Goal: Information Seeking & Learning: Learn about a topic

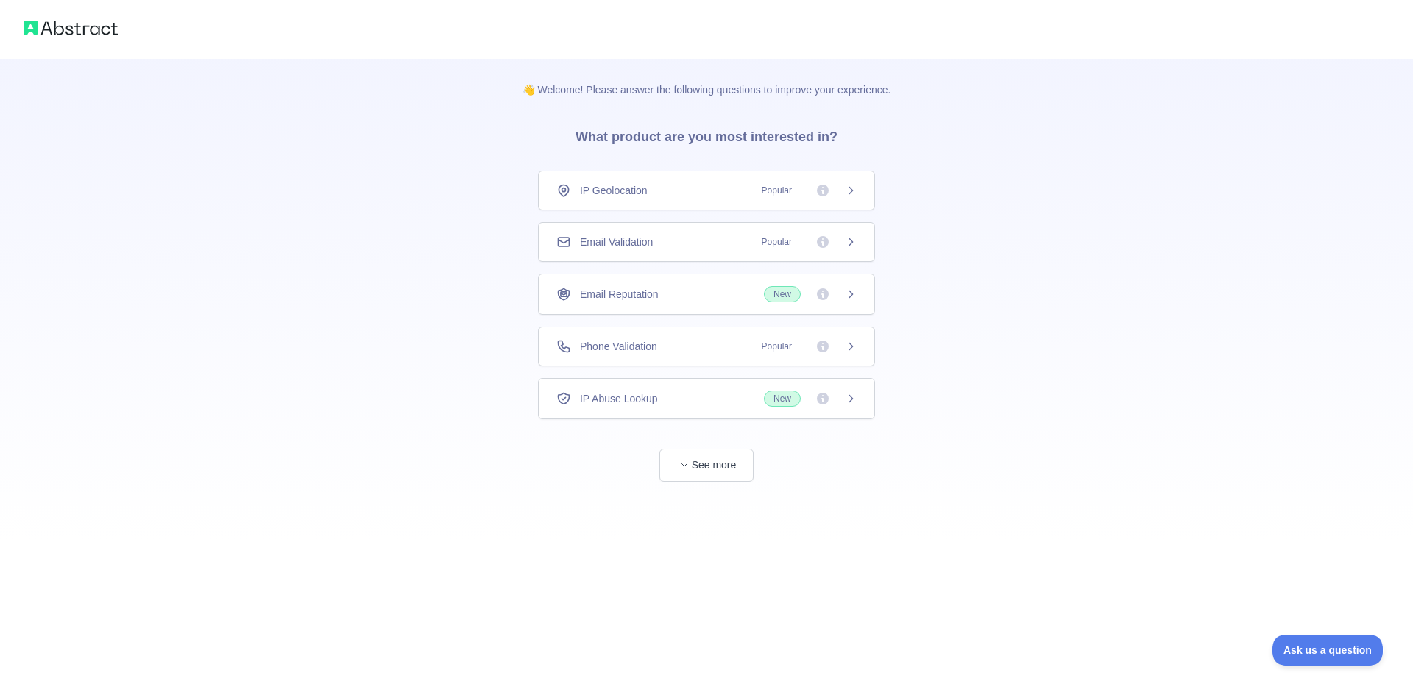
click at [853, 351] on icon at bounding box center [851, 347] width 12 height 12
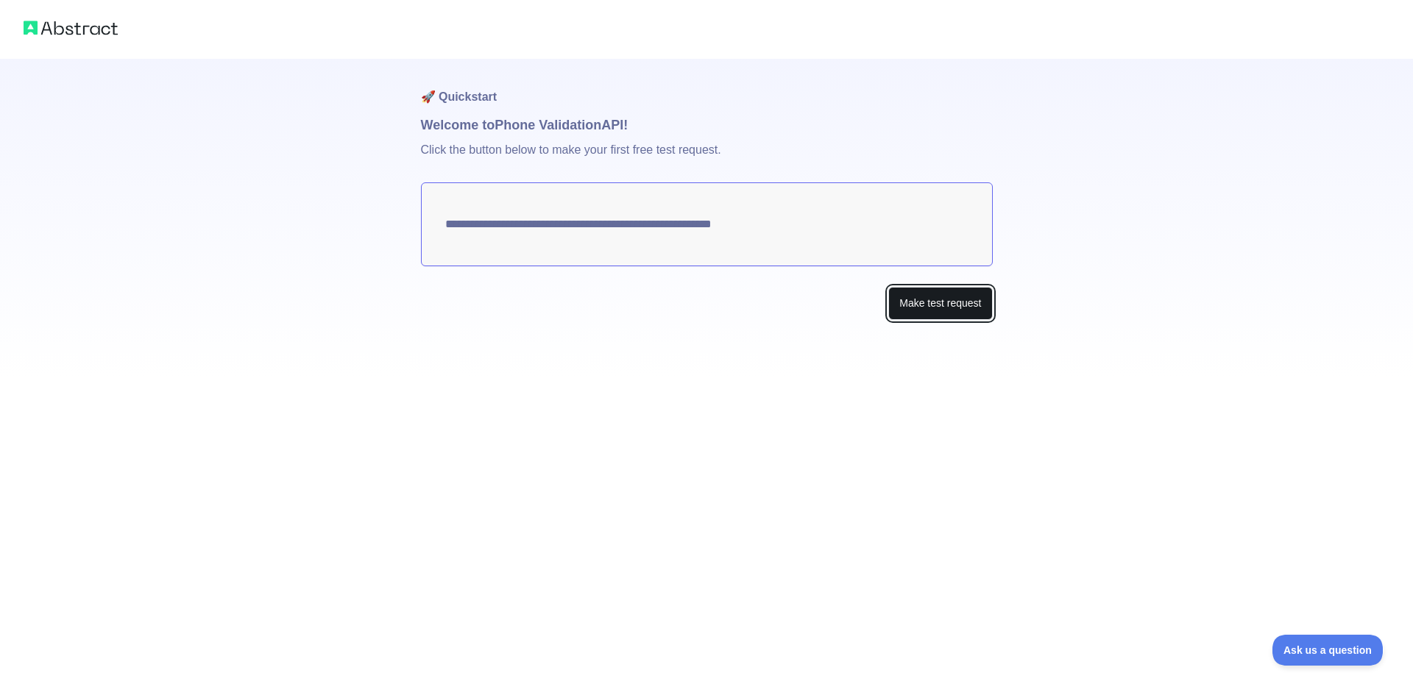
click at [949, 304] on button "Make test request" at bounding box center [940, 303] width 104 height 33
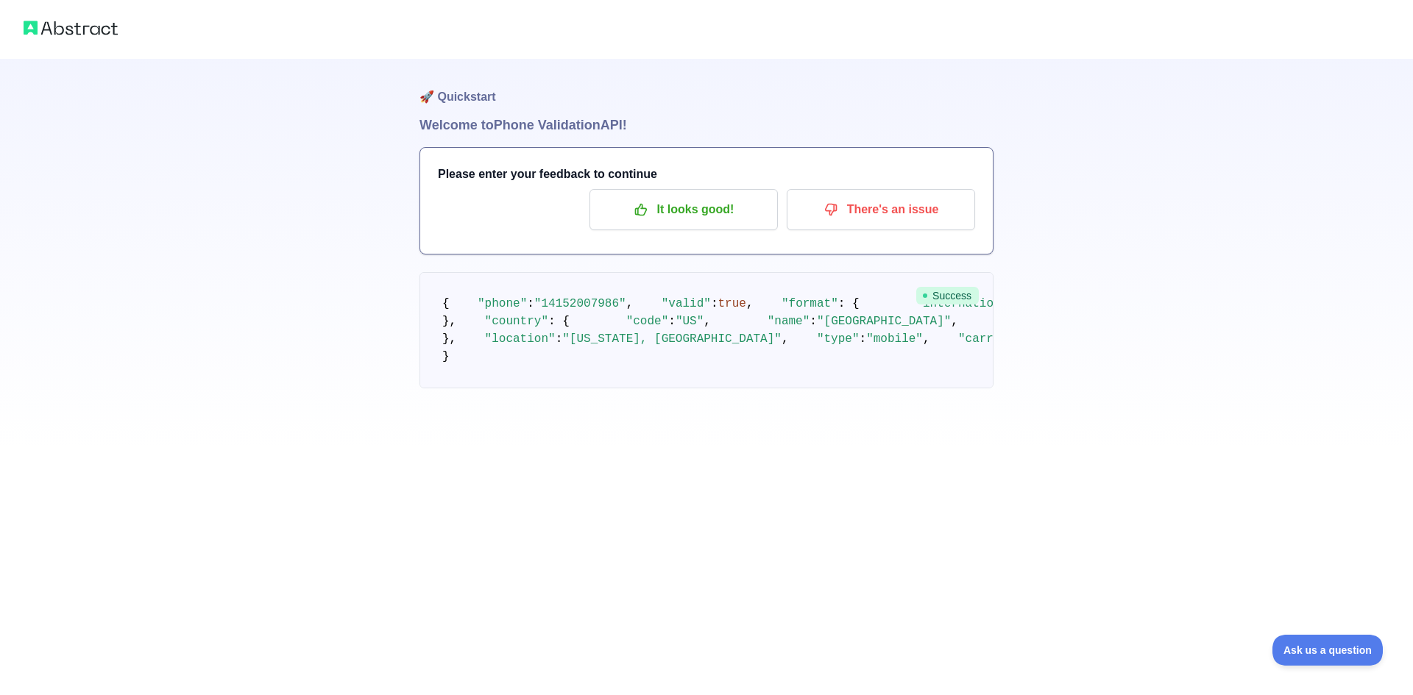
click at [408, 160] on div "🚀 Quickstart Welcome to Phone Validation API! Please enter your feedback to con…" at bounding box center [706, 223] width 1413 height 447
click at [655, 202] on p "It looks good!" at bounding box center [683, 209] width 166 height 25
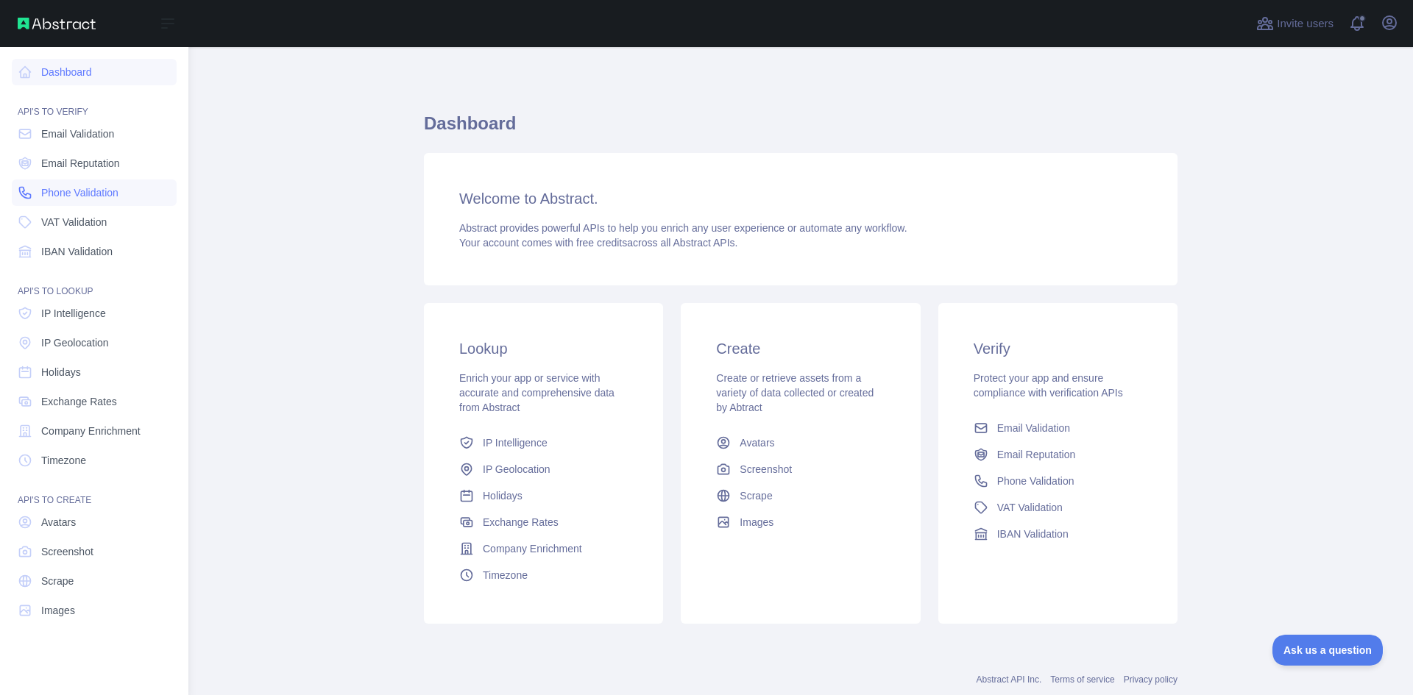
click at [114, 198] on span "Phone Validation" at bounding box center [79, 192] width 77 height 15
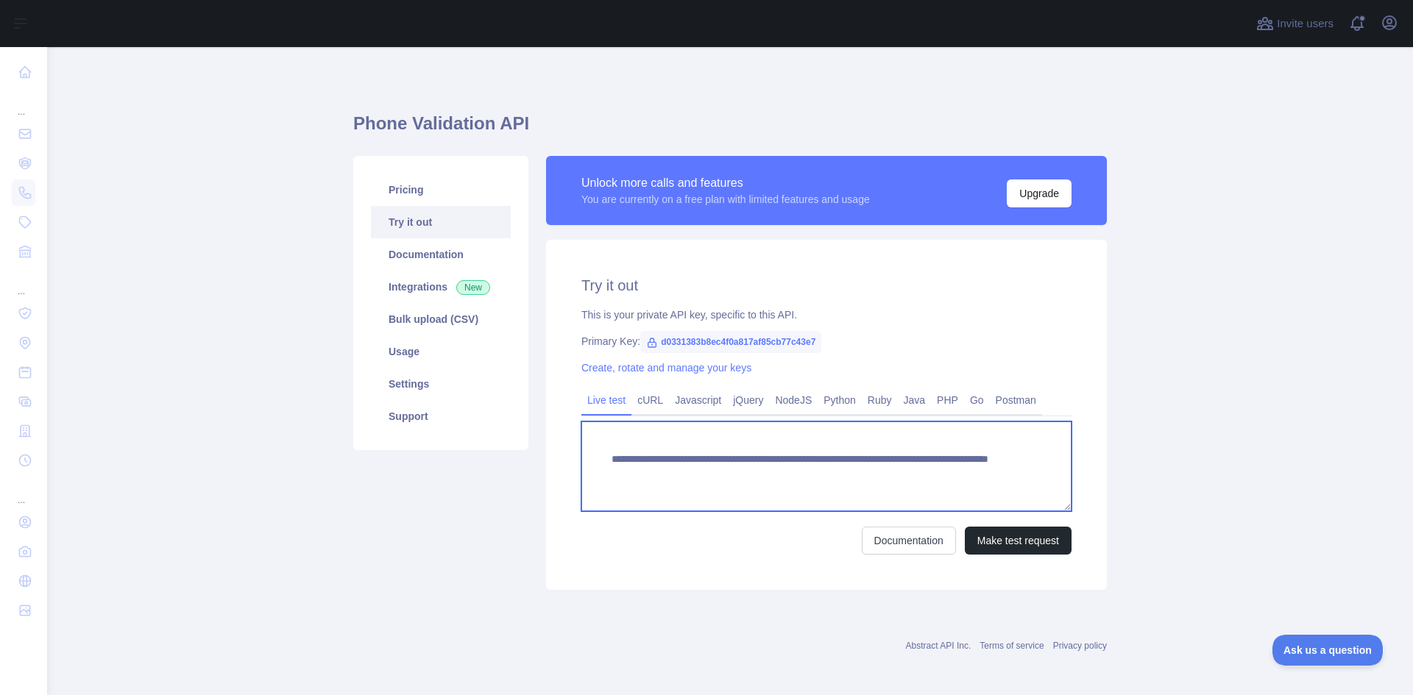
click at [709, 480] on textarea "**********" at bounding box center [826, 467] width 490 height 90
click at [898, 471] on textarea "**********" at bounding box center [826, 467] width 490 height 90
type textarea "**********"
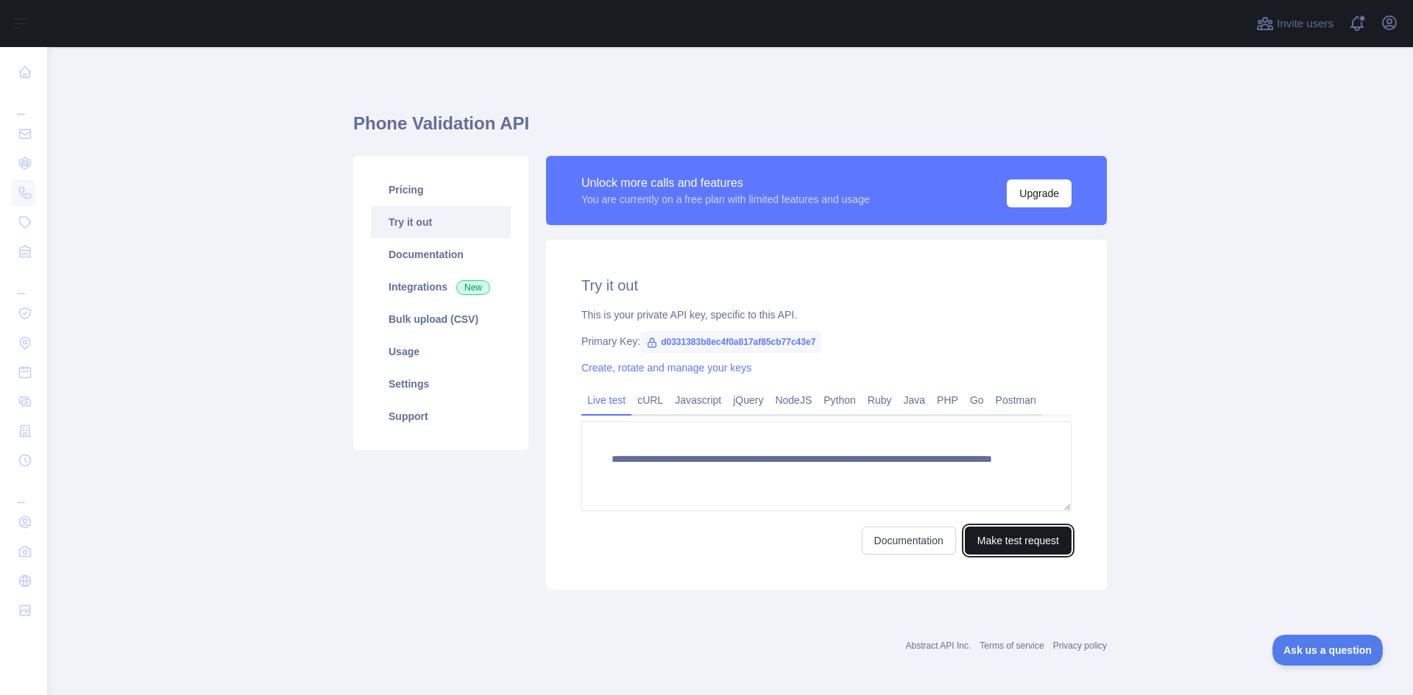
click at [992, 553] on button "Make test request" at bounding box center [1018, 541] width 107 height 28
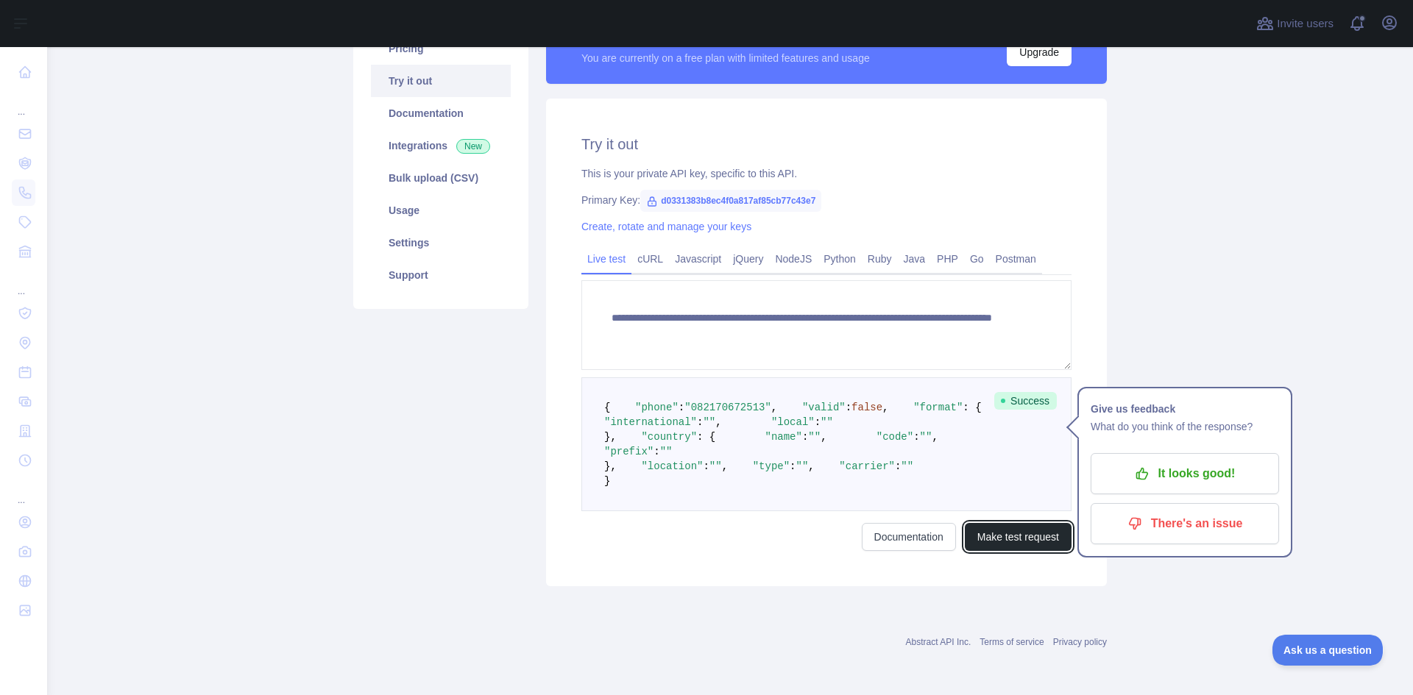
scroll to position [74, 0]
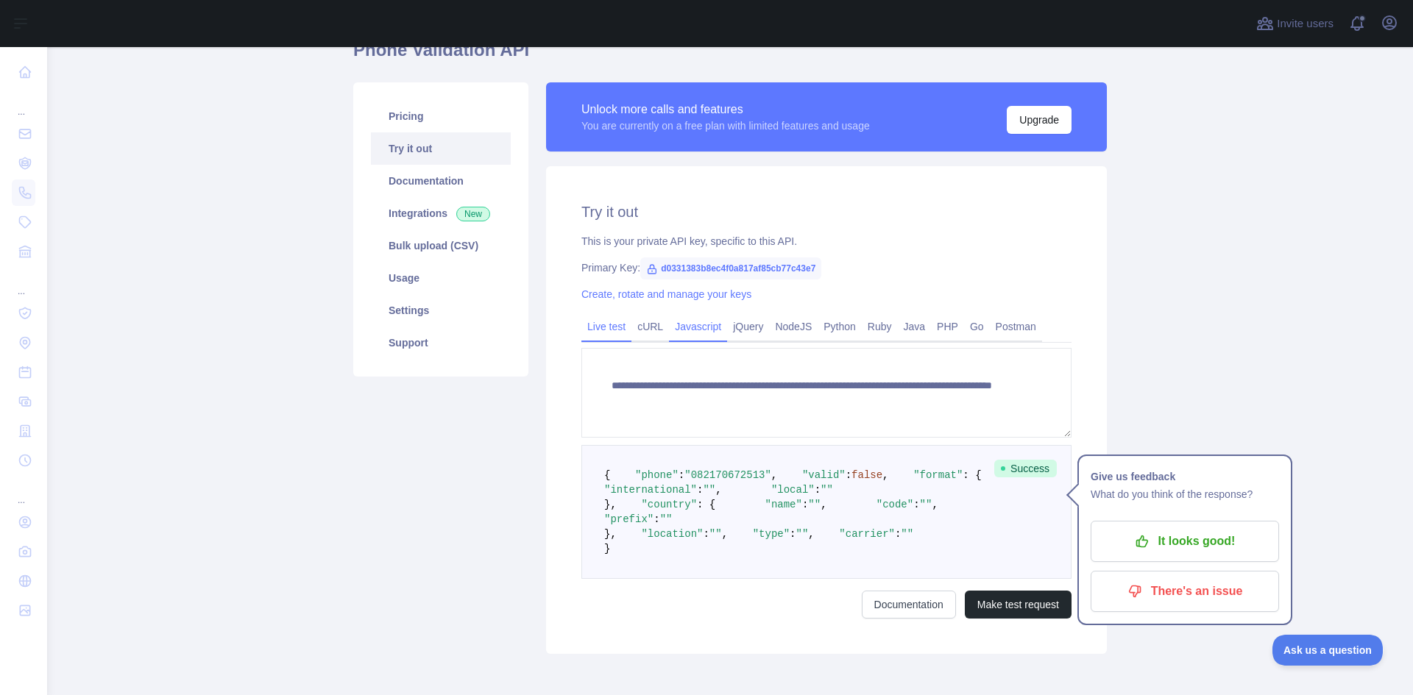
click at [639, 318] on link "cURL" at bounding box center [650, 327] width 38 height 24
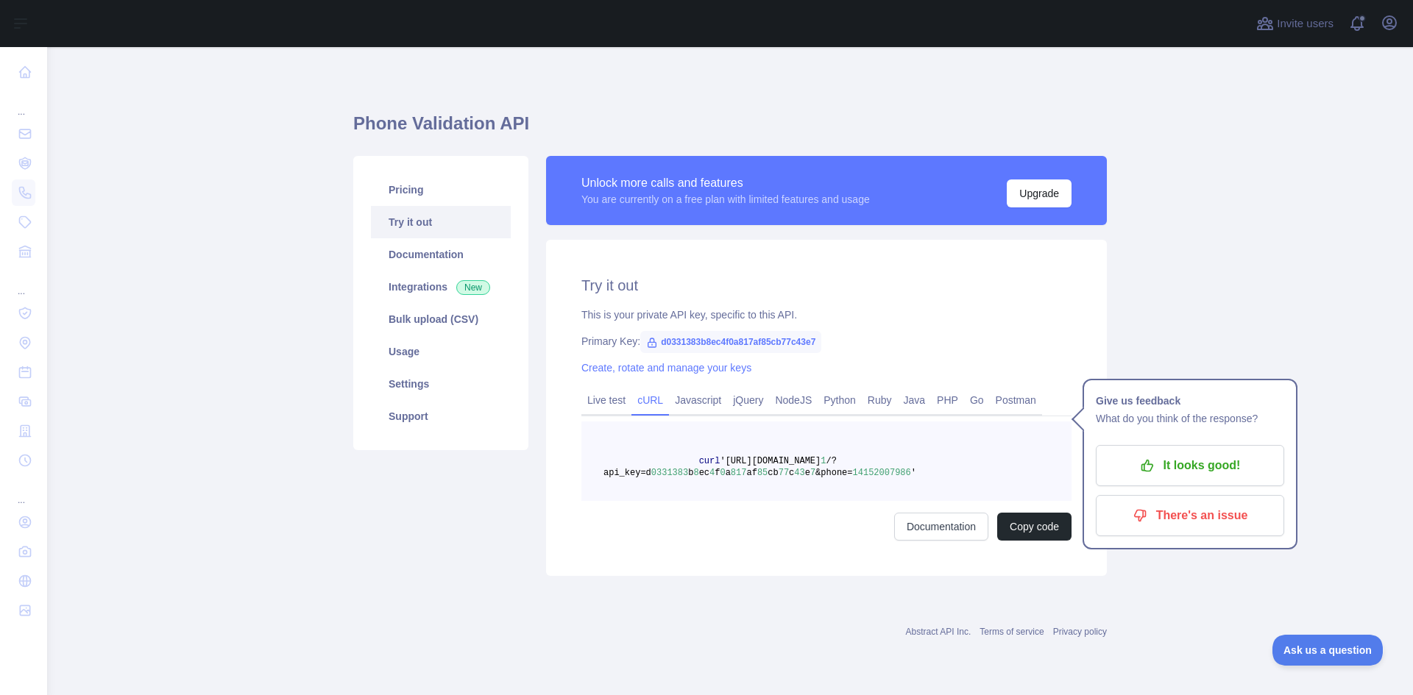
scroll to position [0, 0]
click at [709, 405] on link "Javascript" at bounding box center [698, 401] width 58 height 24
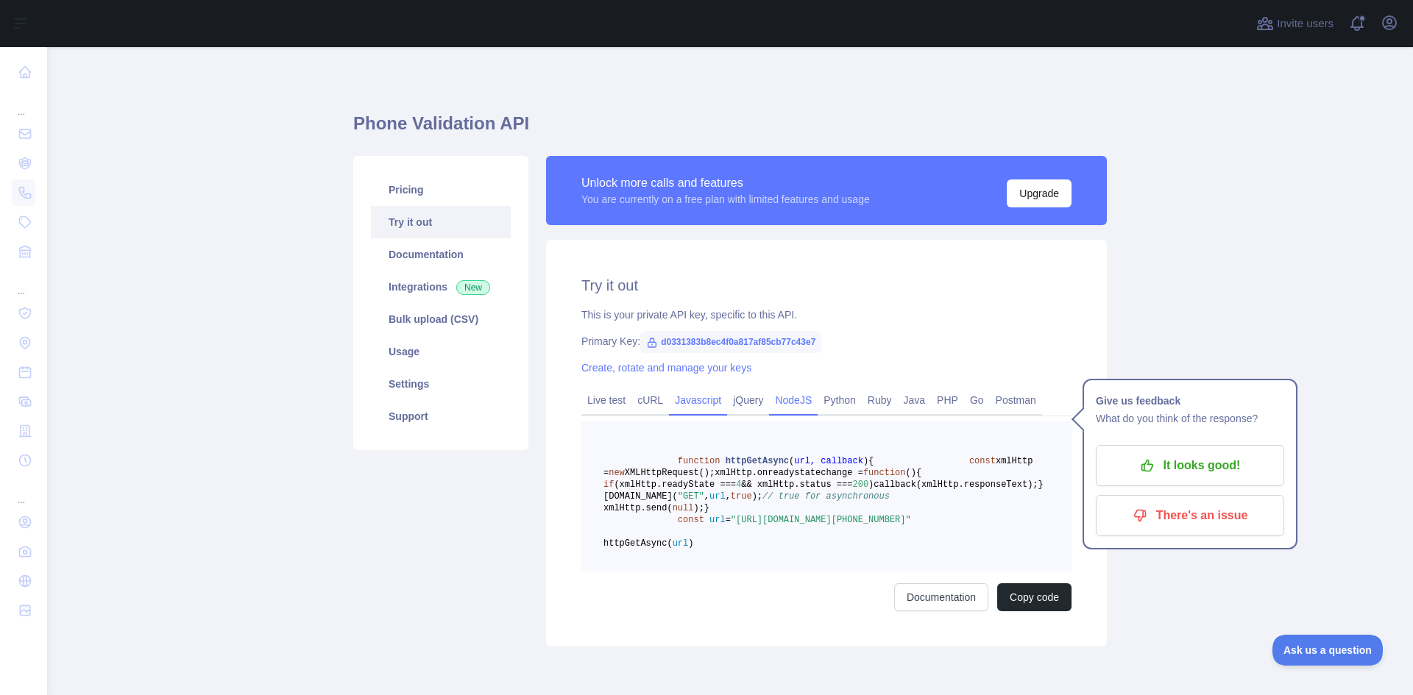
click at [769, 408] on link "NodeJS" at bounding box center [793, 401] width 49 height 24
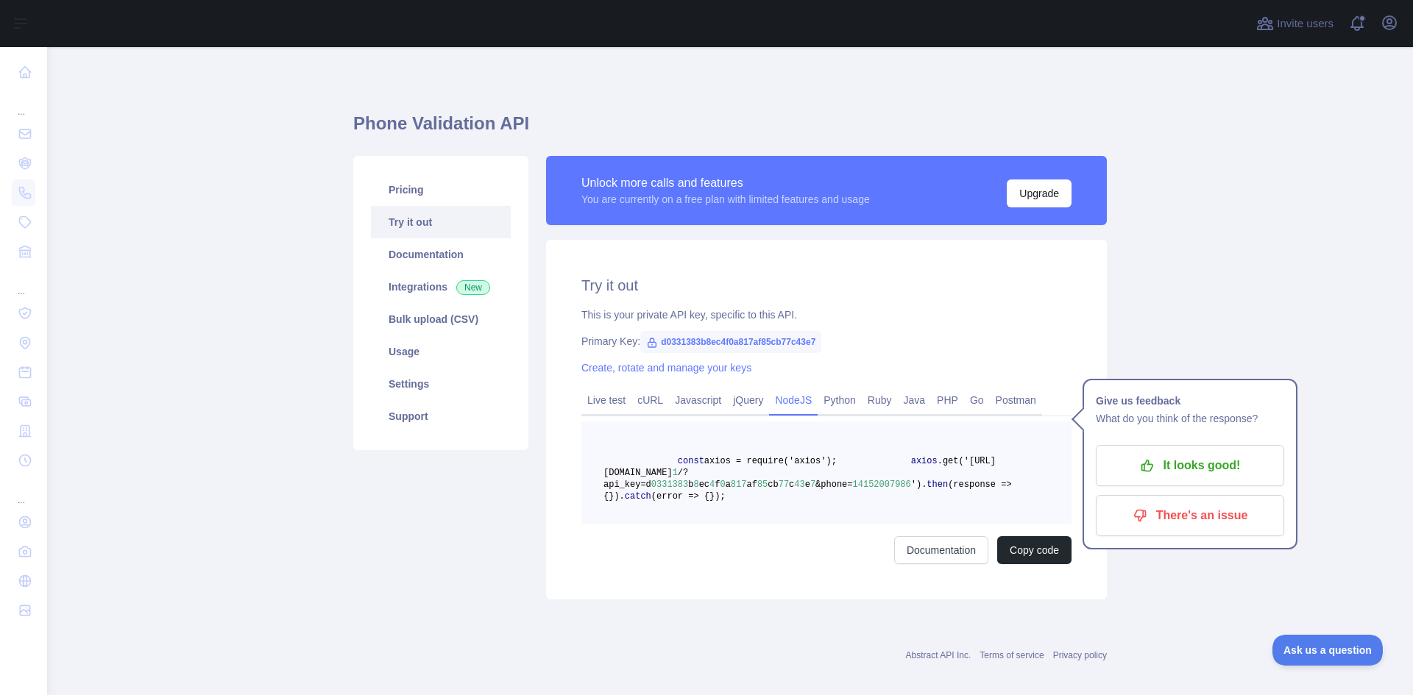
click at [805, 406] on link "NodeJS" at bounding box center [793, 401] width 49 height 24
click at [830, 407] on link "Python" at bounding box center [839, 401] width 44 height 24
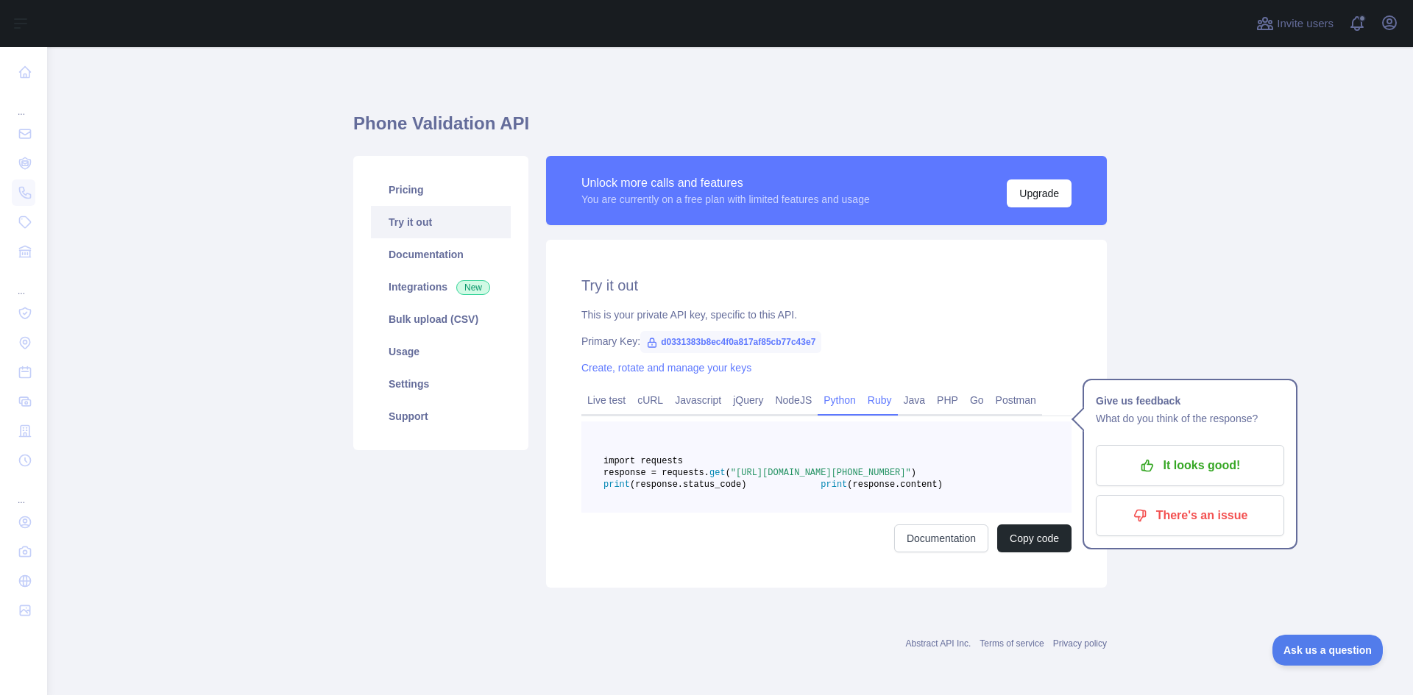
click at [877, 401] on link "Ruby" at bounding box center [880, 401] width 36 height 24
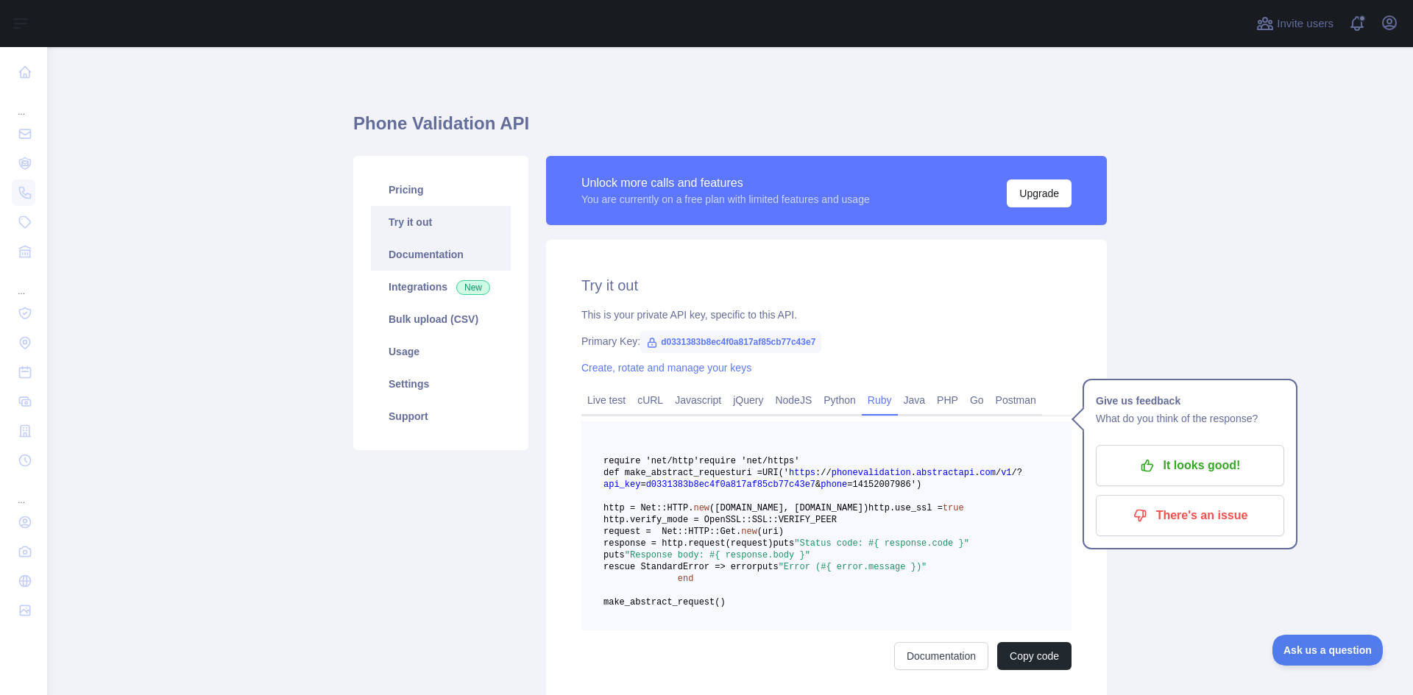
click at [467, 258] on link "Documentation" at bounding box center [441, 254] width 140 height 32
click at [411, 188] on link "Pricing" at bounding box center [441, 190] width 140 height 32
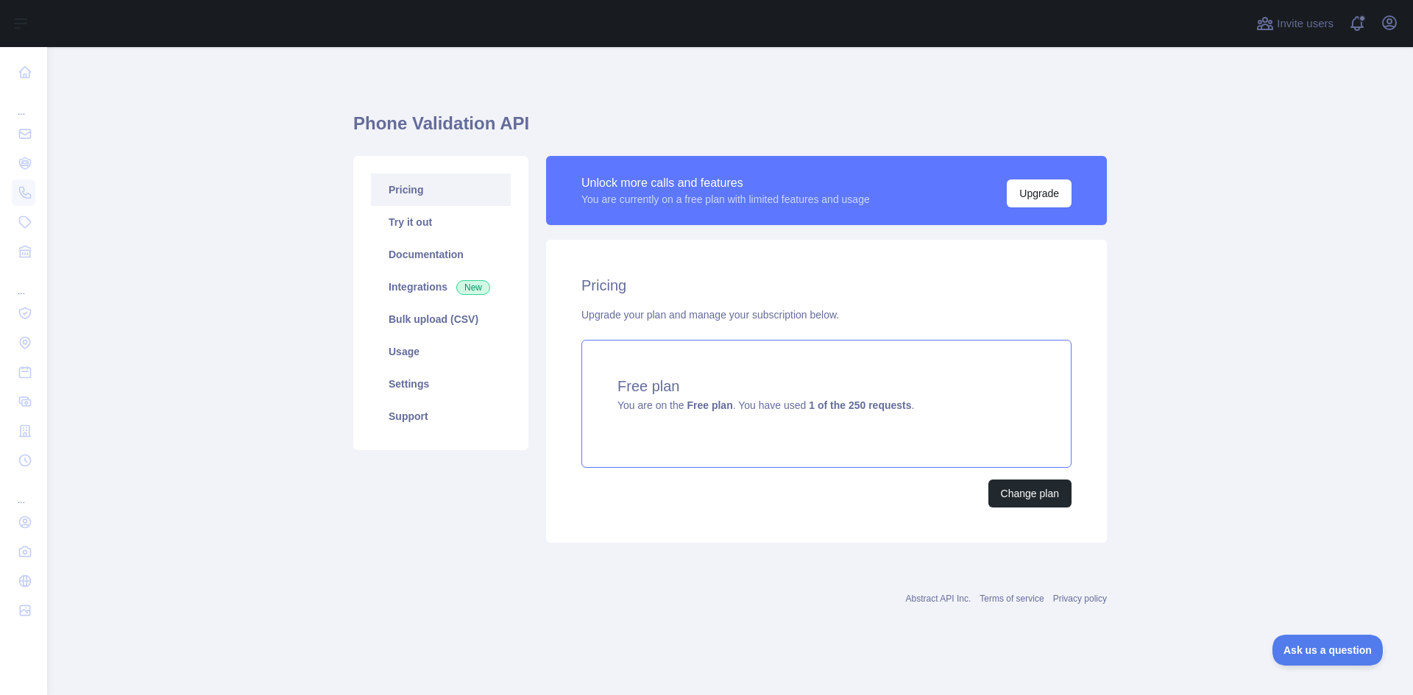
click at [752, 416] on div "Free plan You are on the Free plan . You have used 1 of the 250 requests ." at bounding box center [826, 404] width 490 height 128
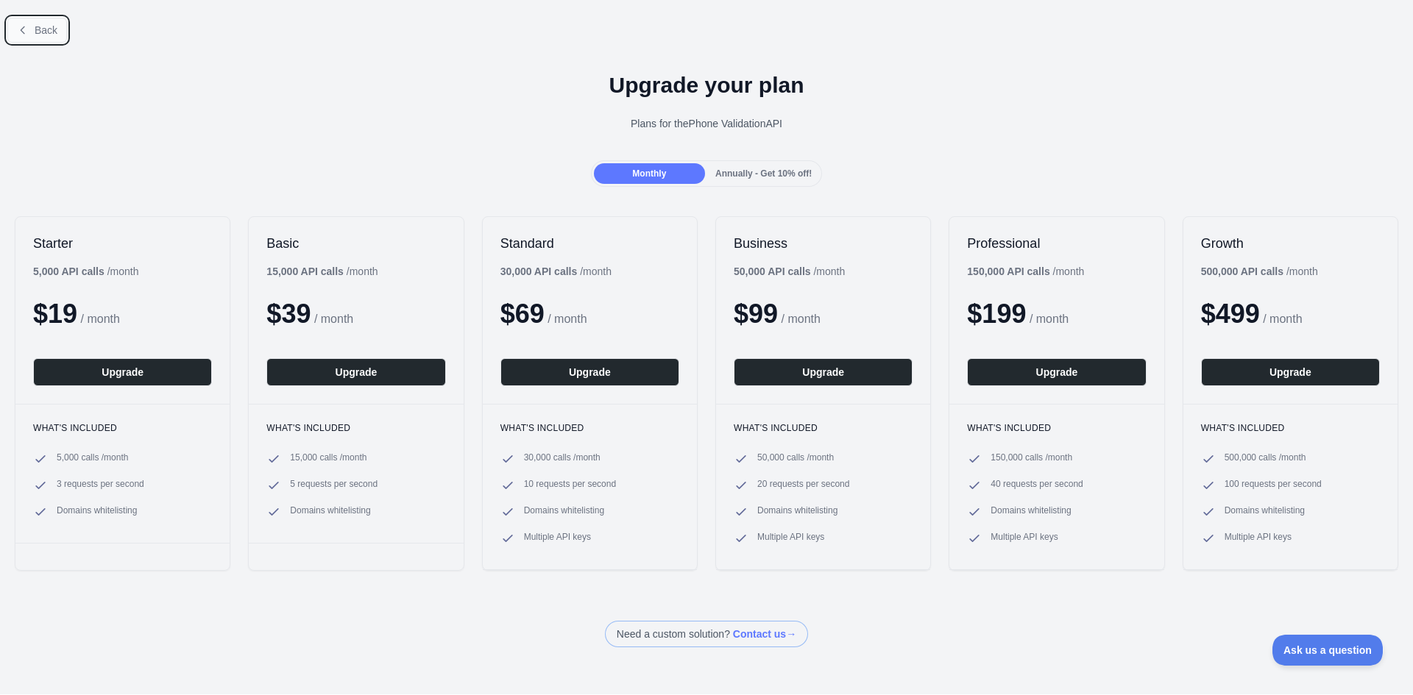
click at [14, 38] on button "Back" at bounding box center [37, 30] width 60 height 25
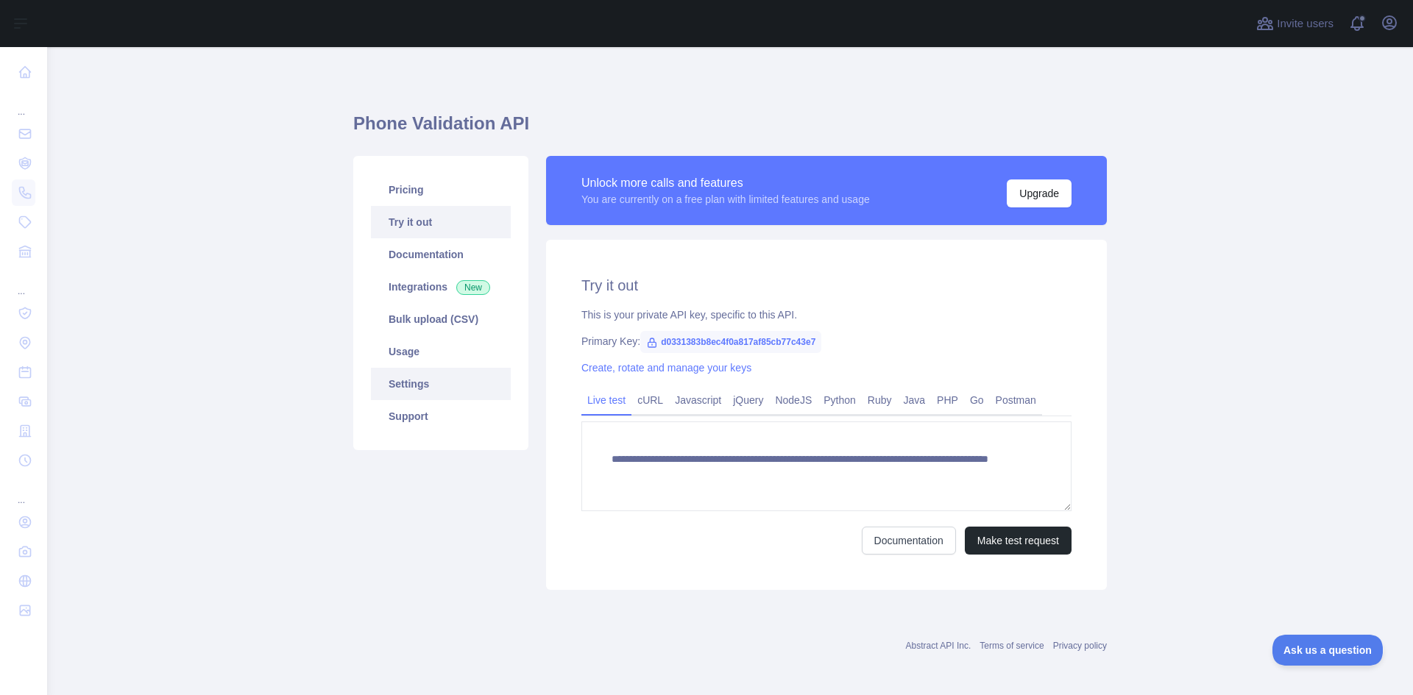
click at [436, 380] on link "Settings" at bounding box center [441, 384] width 140 height 32
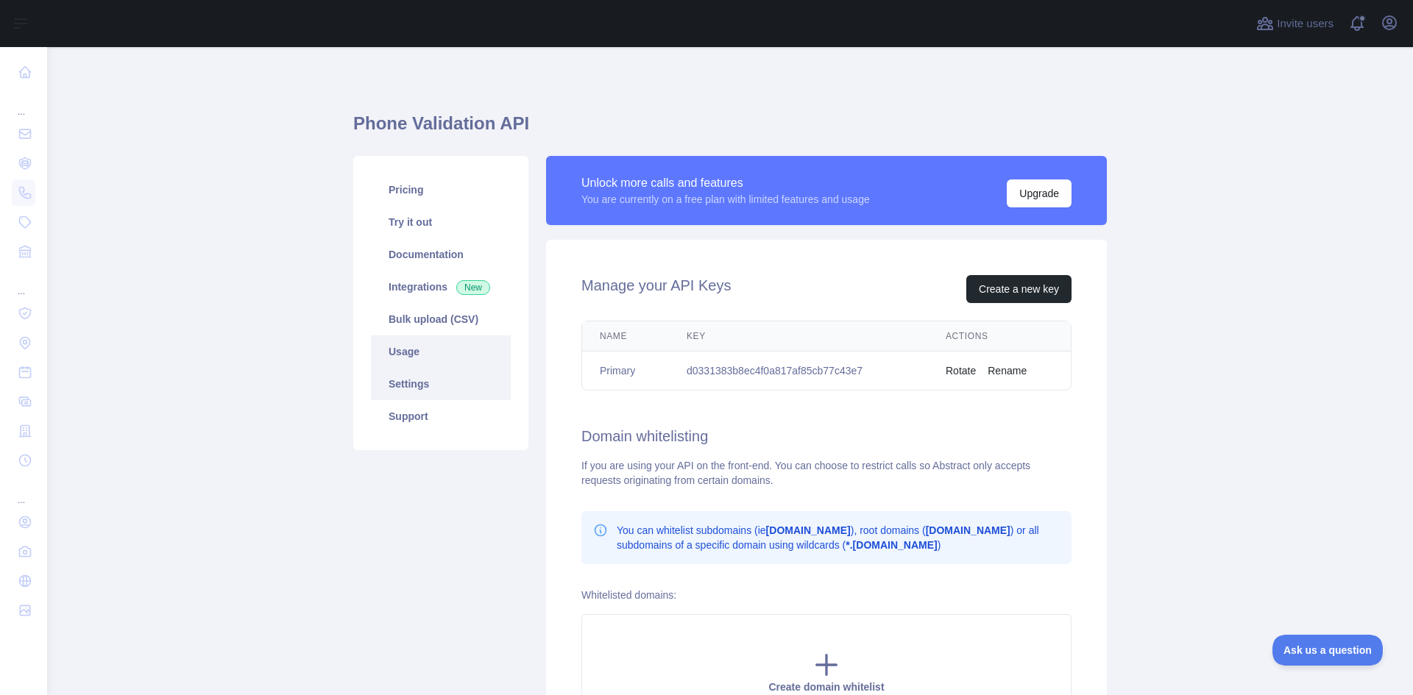
click at [433, 343] on link "Usage" at bounding box center [441, 352] width 140 height 32
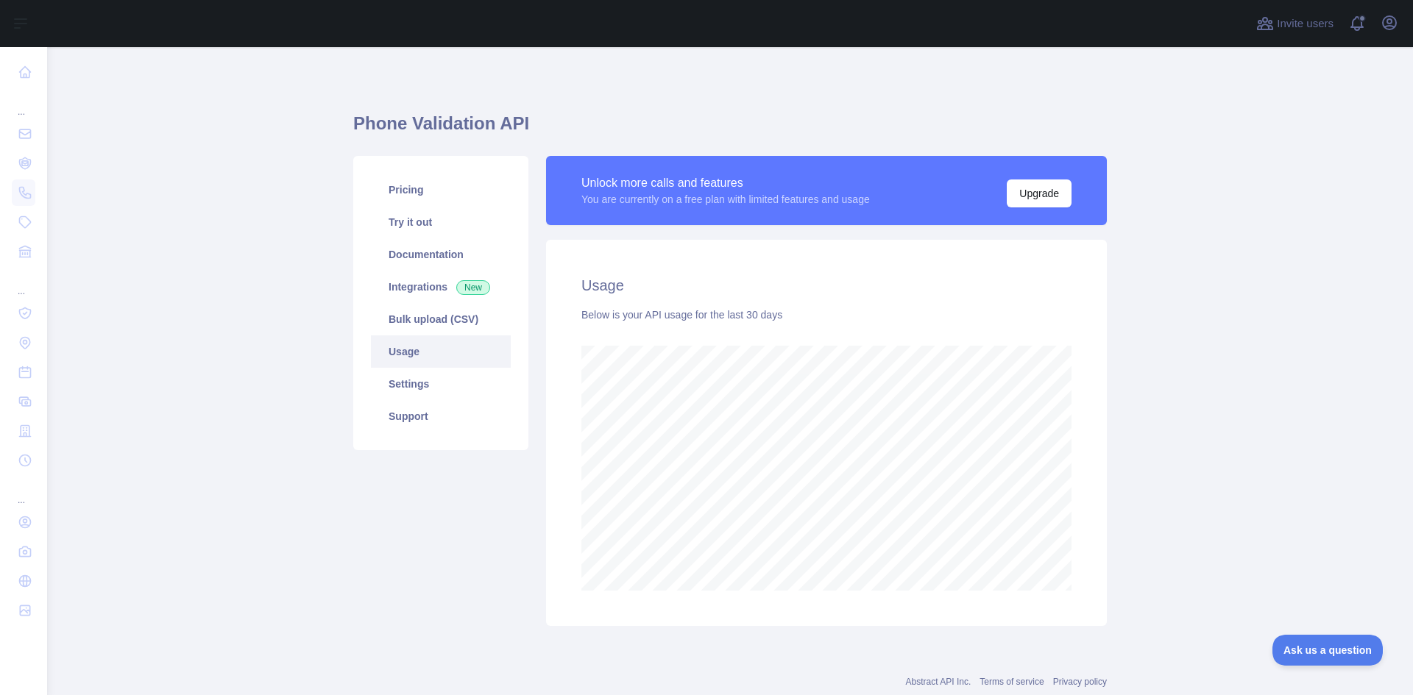
scroll to position [648, 1355]
click at [438, 312] on link "Bulk upload (CSV)" at bounding box center [441, 319] width 140 height 32
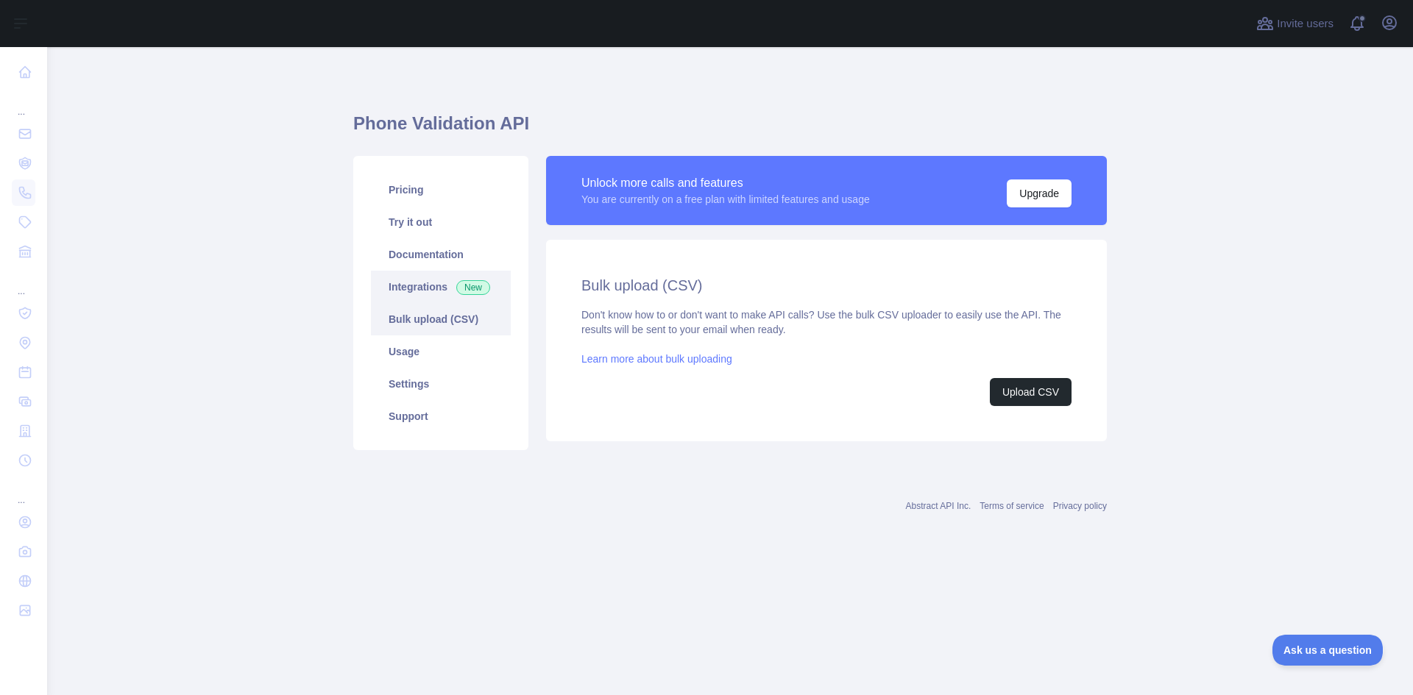
click at [440, 289] on link "Integrations New" at bounding box center [441, 287] width 140 height 32
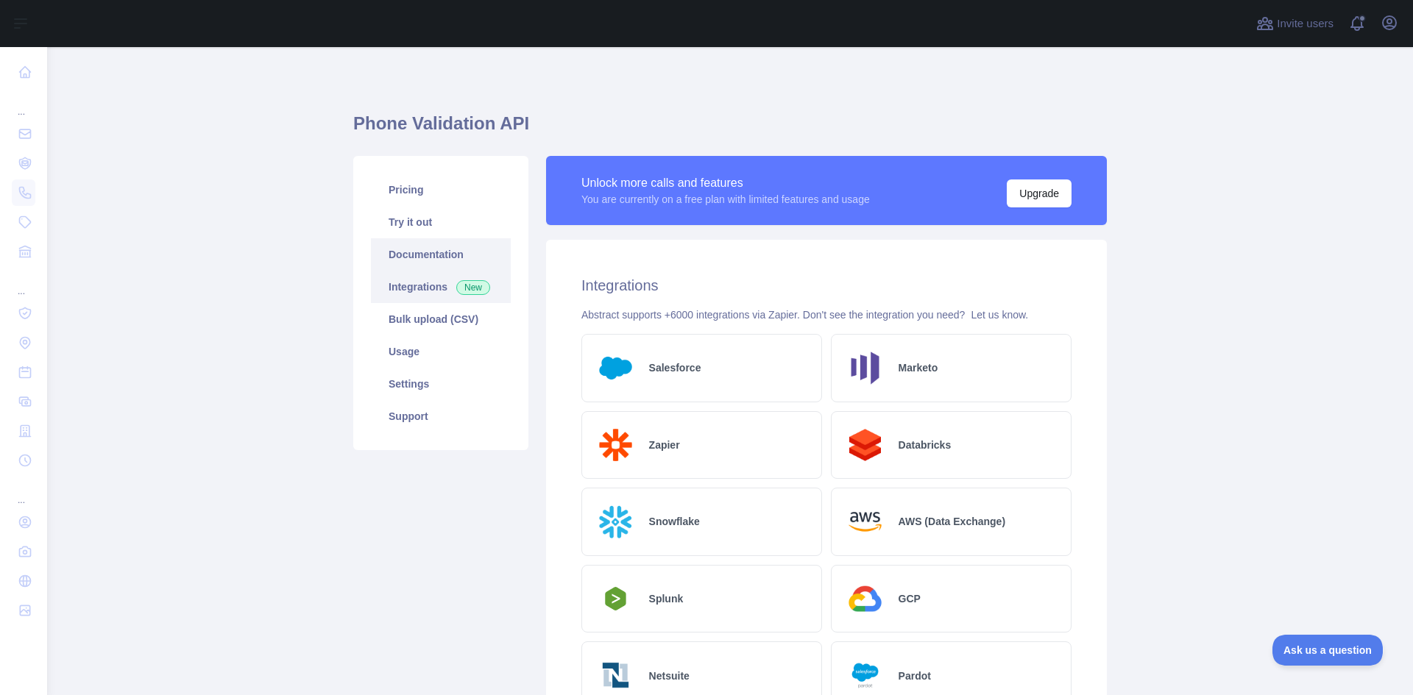
click at [441, 260] on link "Documentation" at bounding box center [441, 254] width 140 height 32
click at [437, 216] on link "Try it out" at bounding box center [441, 222] width 140 height 32
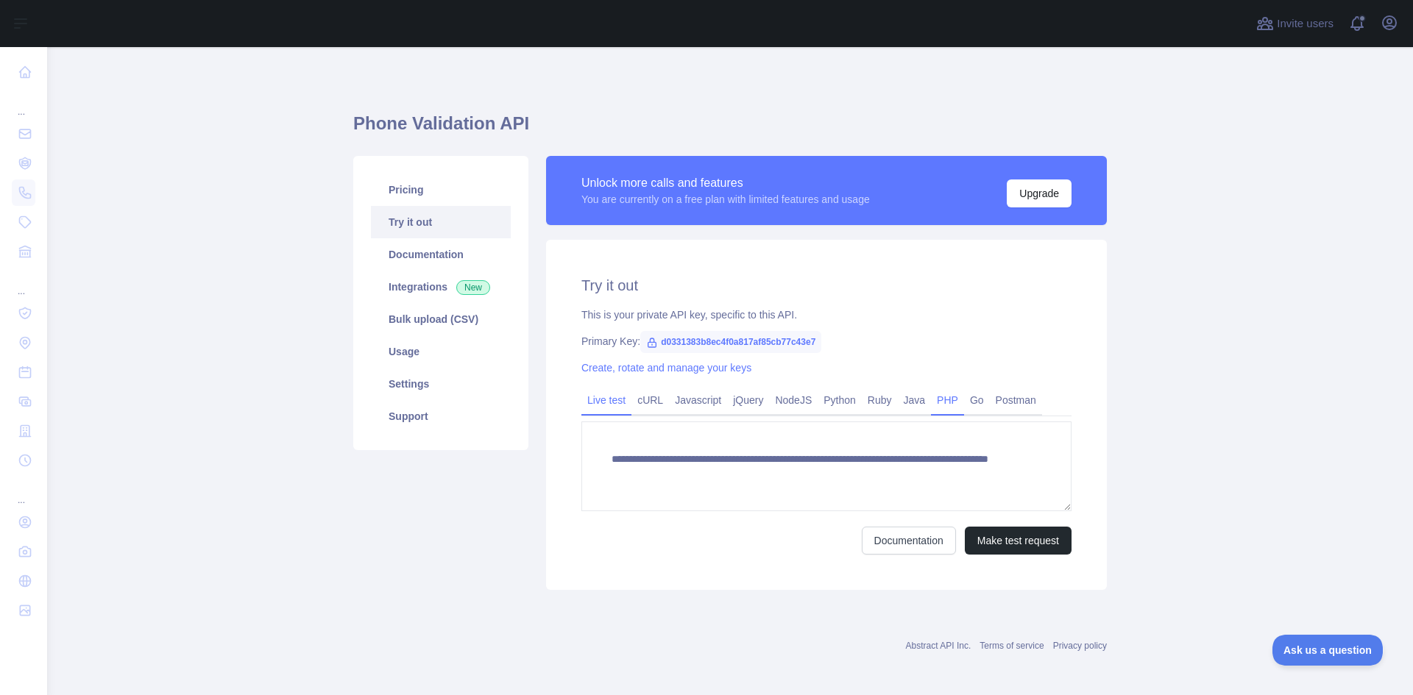
click at [940, 400] on link "PHP" at bounding box center [947, 401] width 33 height 24
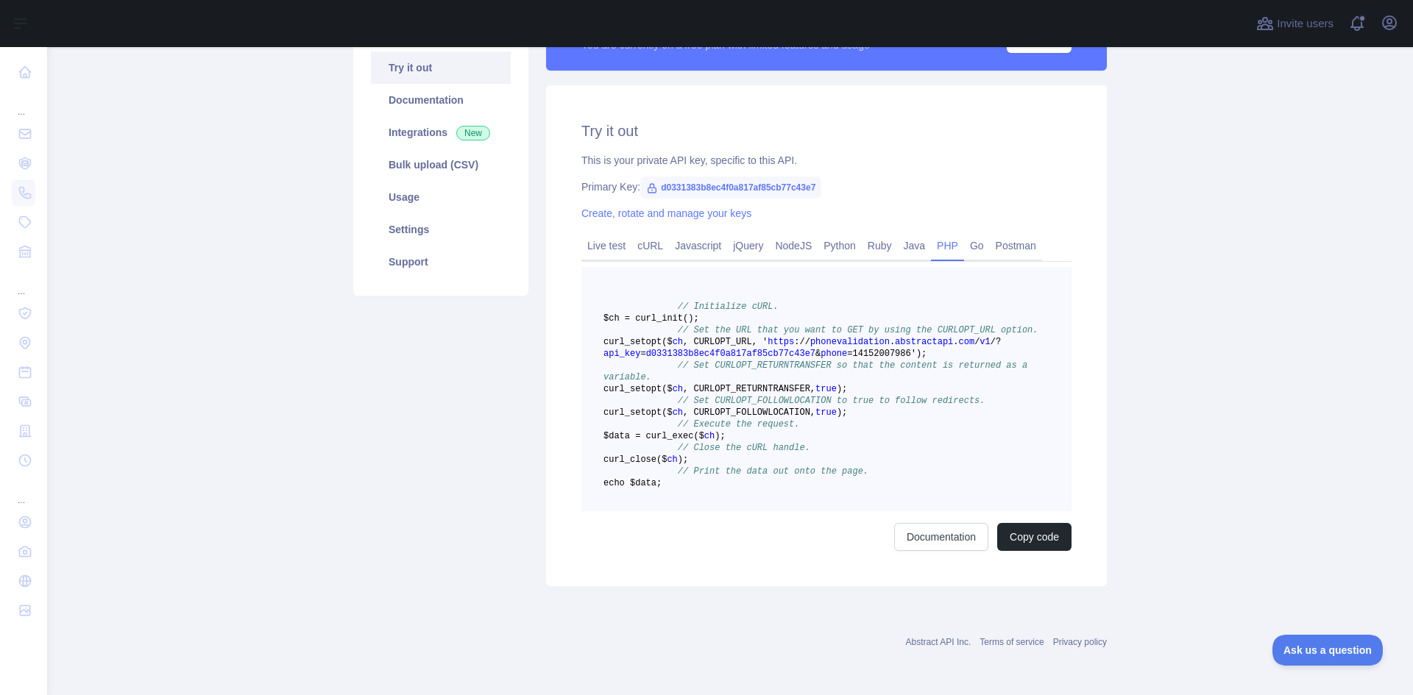
scroll to position [221, 0]
click at [676, 234] on link "Javascript" at bounding box center [698, 246] width 58 height 24
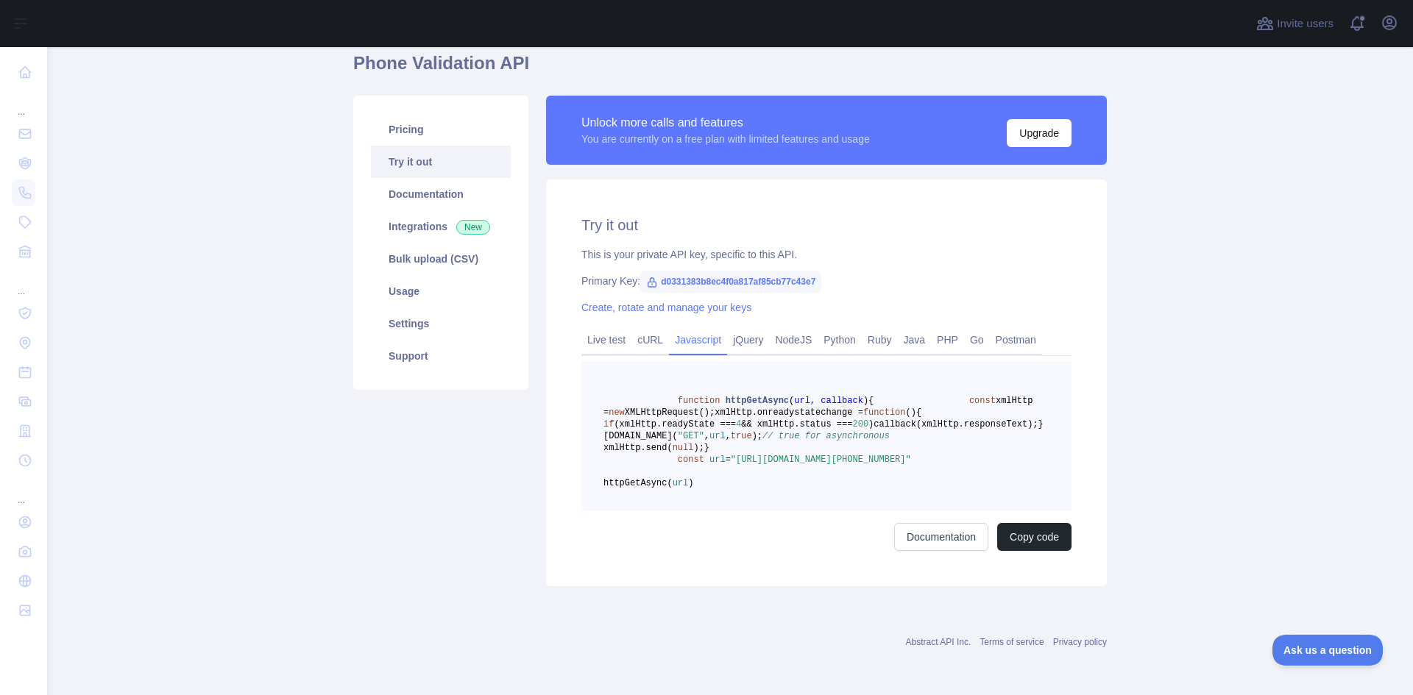
scroll to position [131, 0]
click at [871, 464] on span ""[URL][DOMAIN_NAME][PHONE_NUMBER]"" at bounding box center [821, 460] width 180 height 10
click at [589, 328] on link "Live test" at bounding box center [606, 340] width 50 height 24
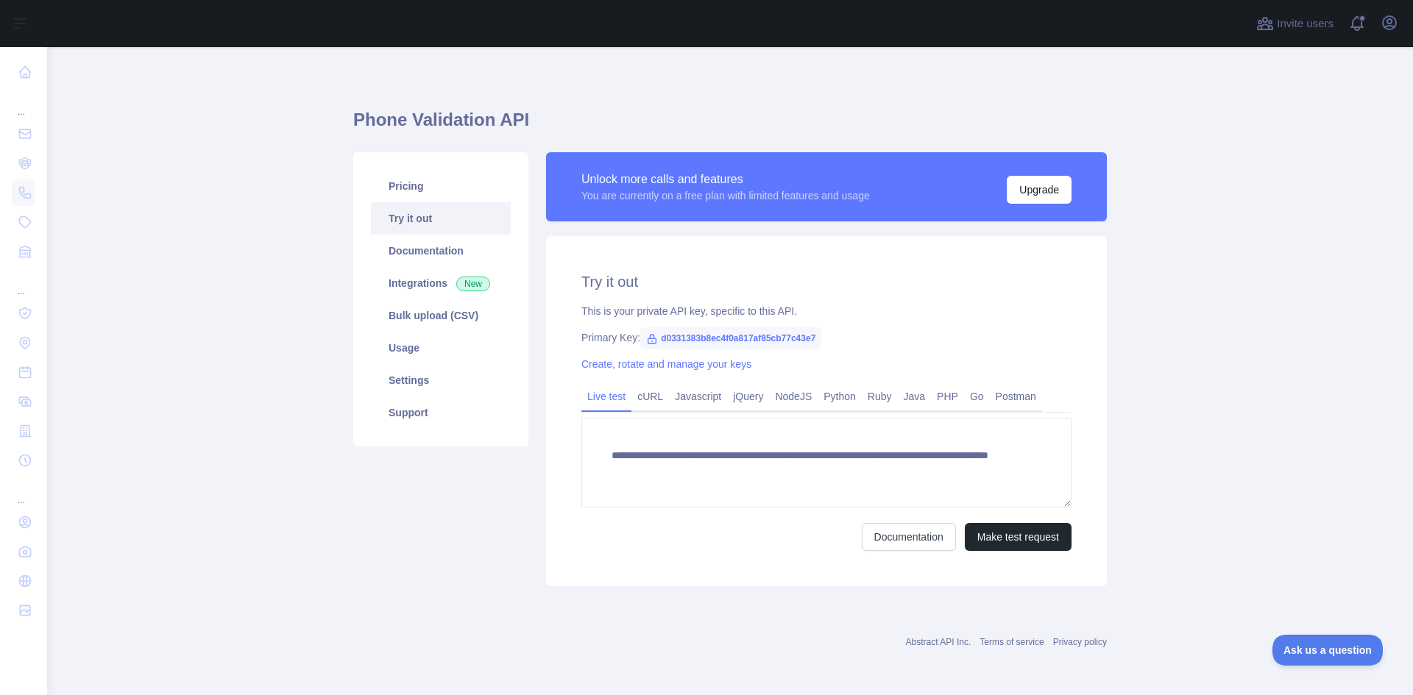
scroll to position [4, 0]
click at [911, 399] on link "Java" at bounding box center [915, 397] width 34 height 24
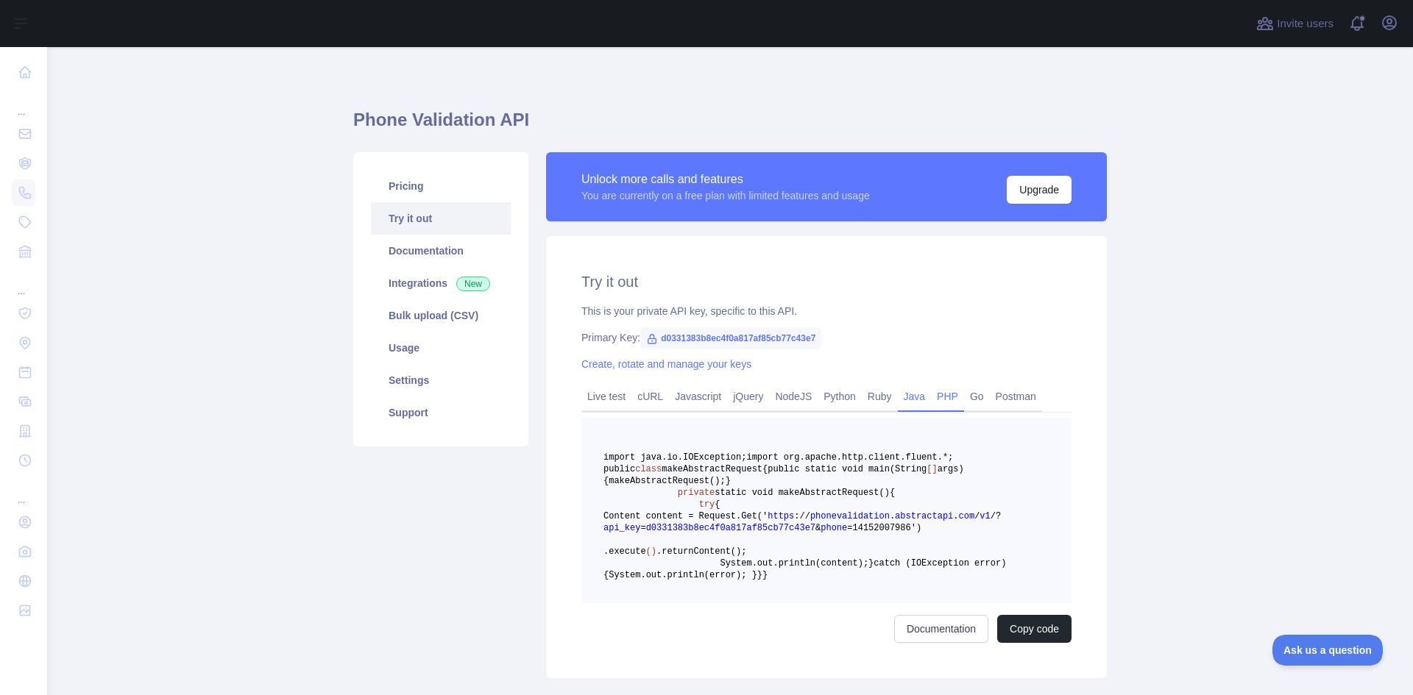
click at [939, 399] on link "PHP" at bounding box center [947, 397] width 33 height 24
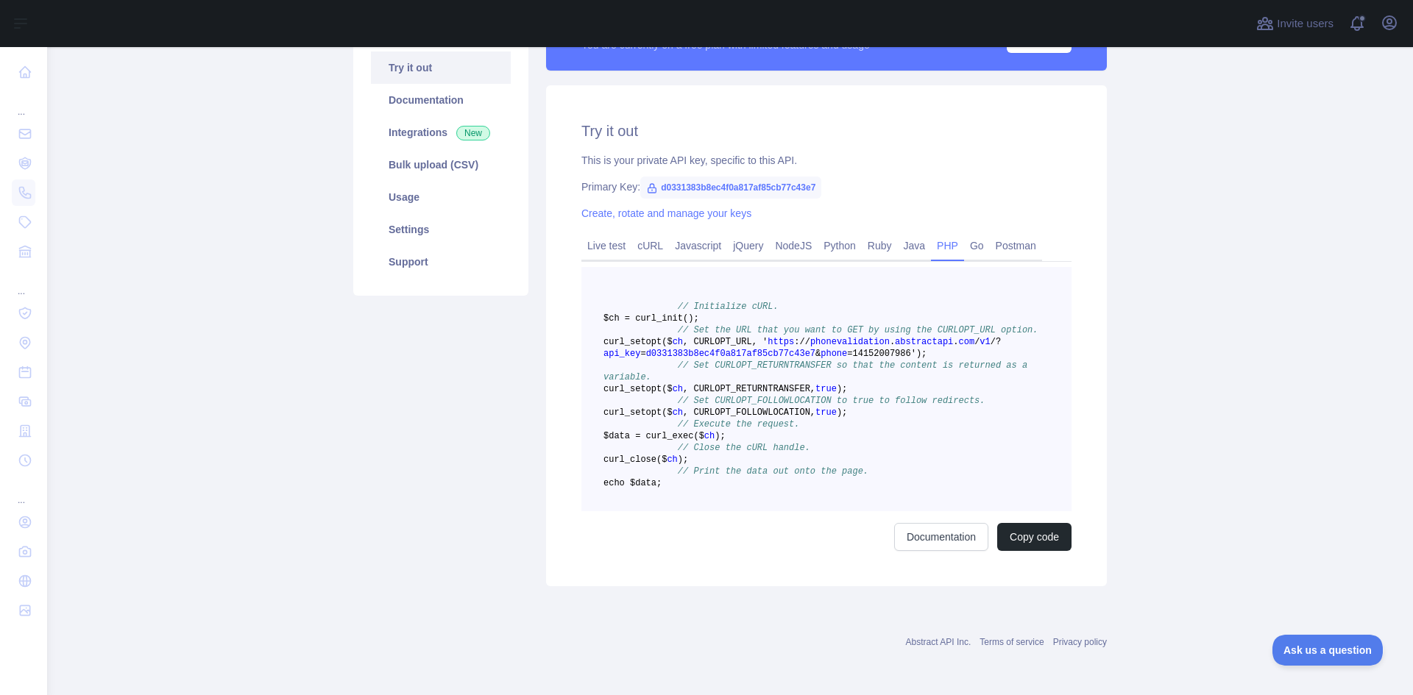
scroll to position [224, 0]
click at [847, 349] on span "=14152007986')" at bounding box center [884, 354] width 74 height 10
click at [618, 234] on link "Live test" at bounding box center [606, 246] width 50 height 24
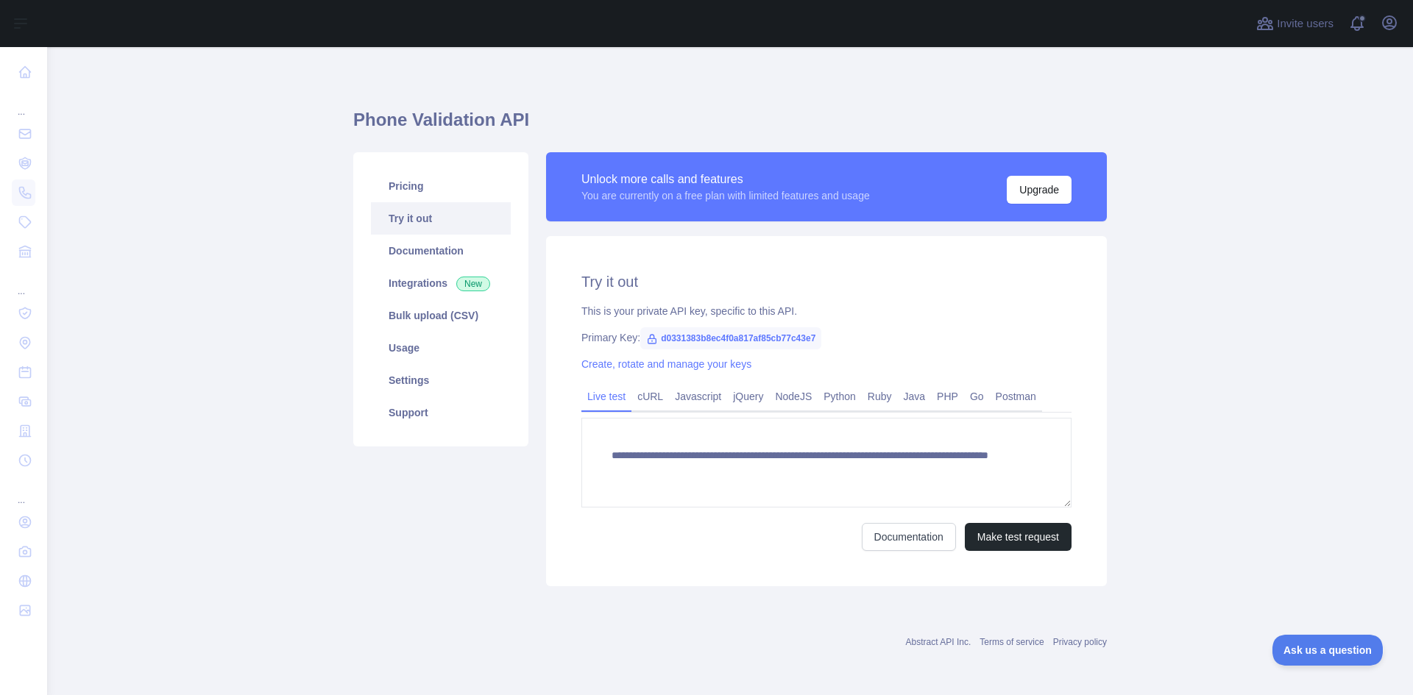
scroll to position [4, 0]
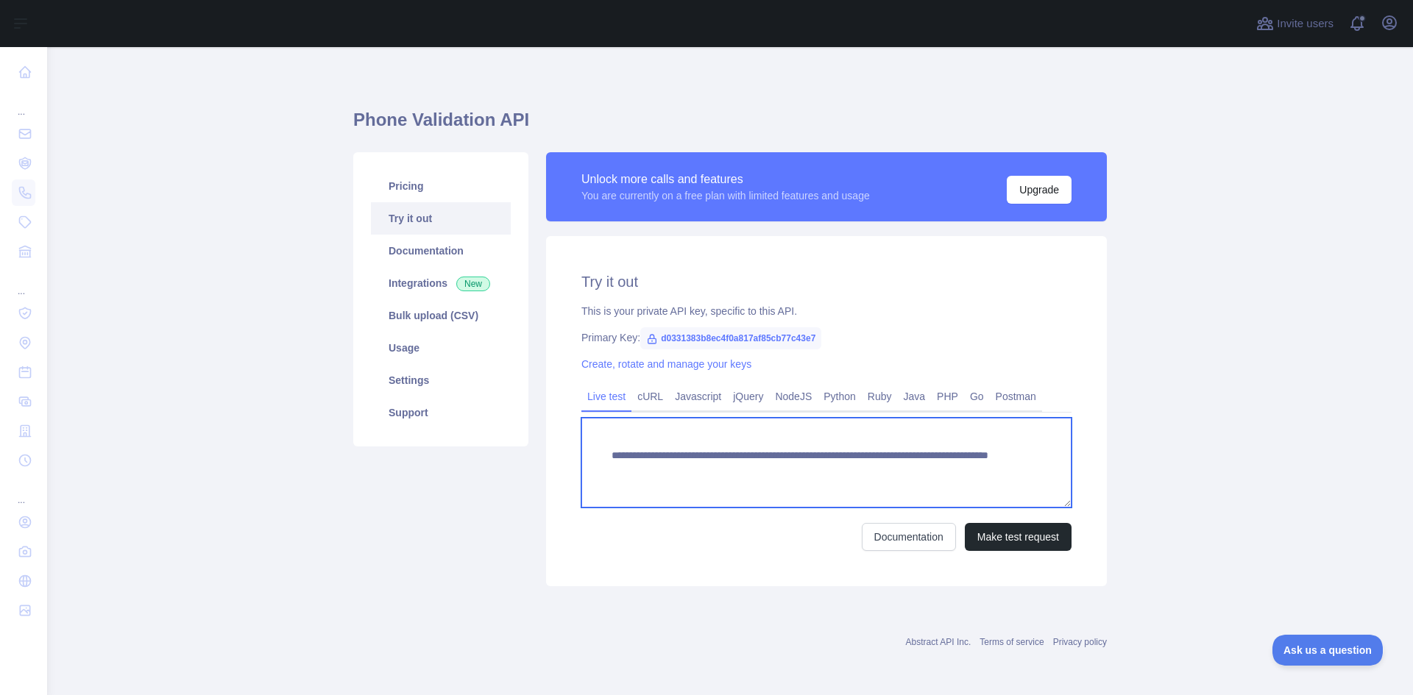
click at [904, 467] on textarea "**********" at bounding box center [826, 463] width 490 height 90
type textarea "**********"
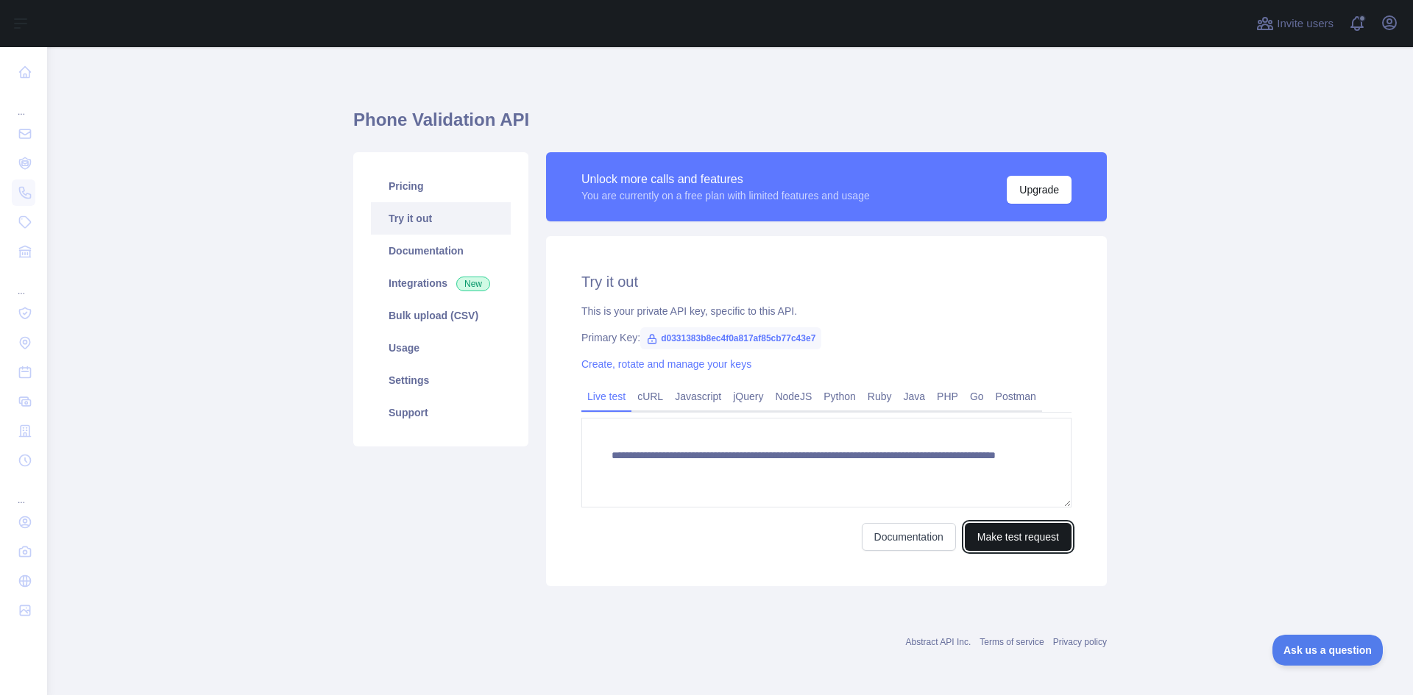
click at [982, 536] on button "Make test request" at bounding box center [1018, 537] width 107 height 28
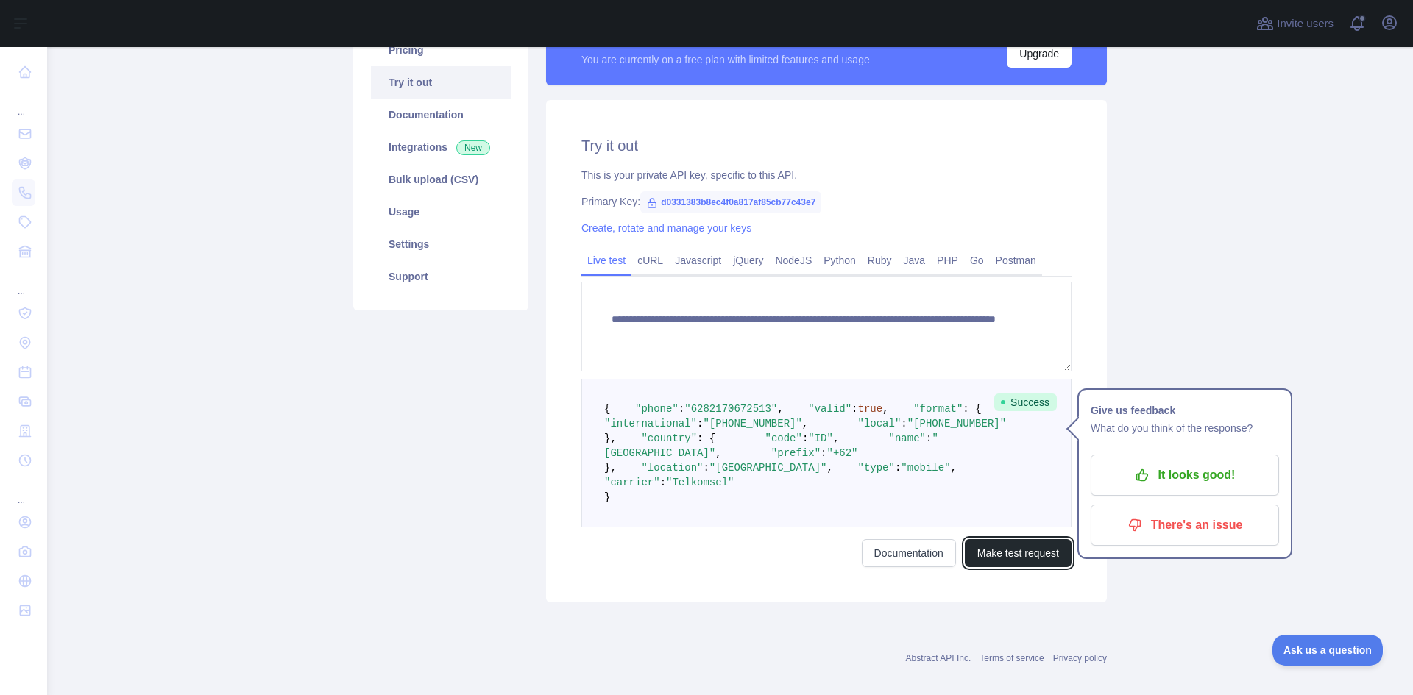
scroll to position [151, 0]
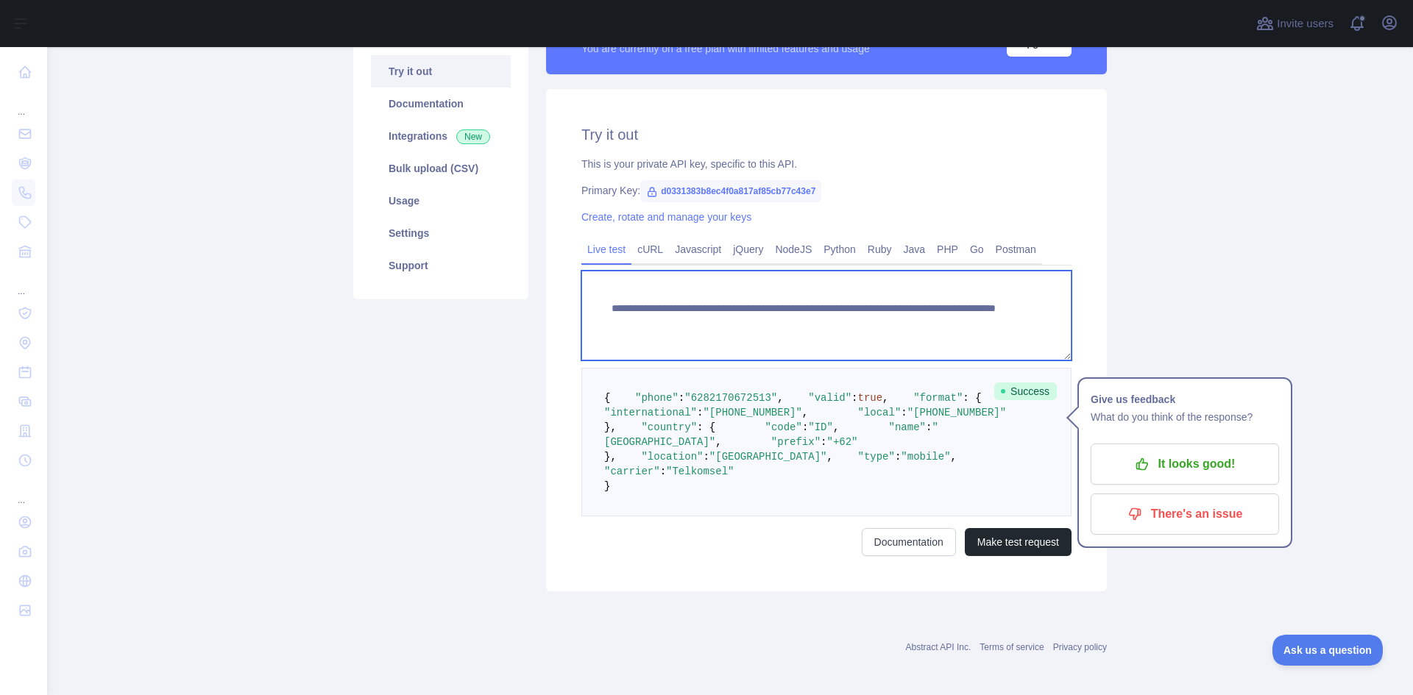
click at [894, 336] on textarea "**********" at bounding box center [826, 316] width 490 height 90
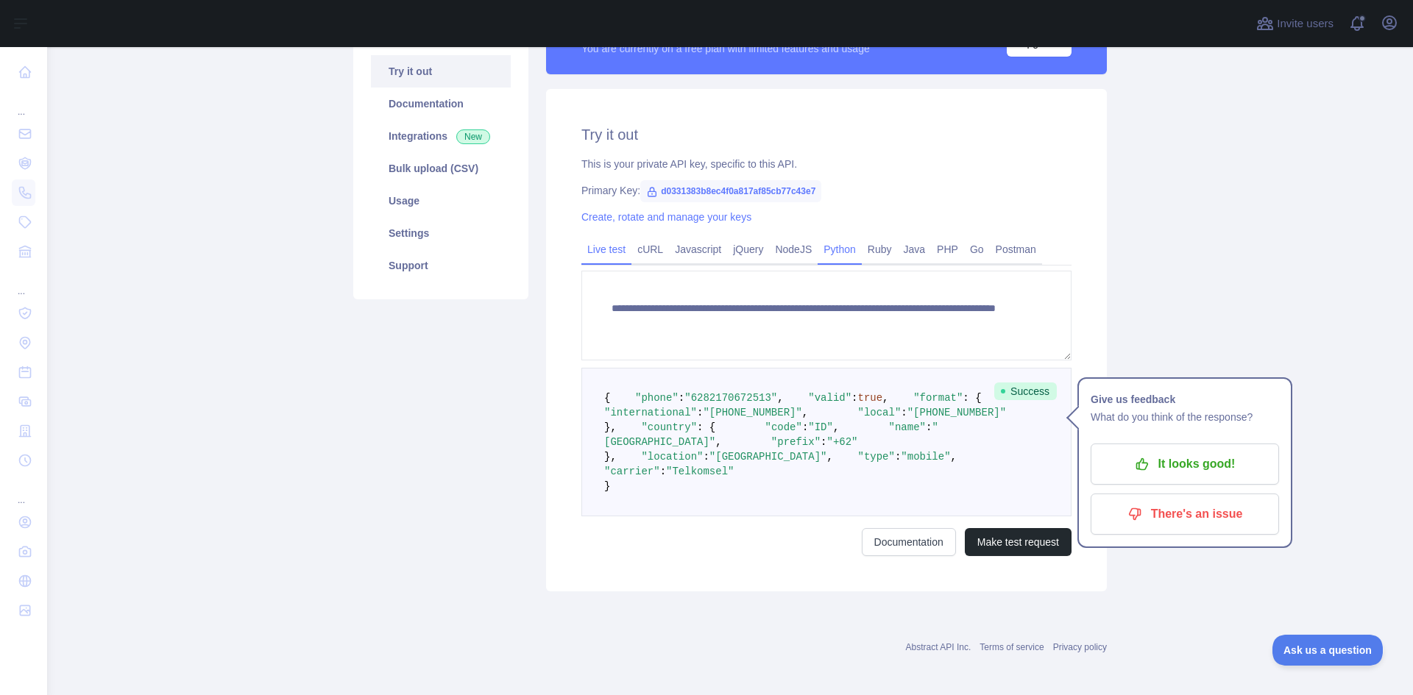
click at [820, 243] on link "Python" at bounding box center [839, 250] width 44 height 24
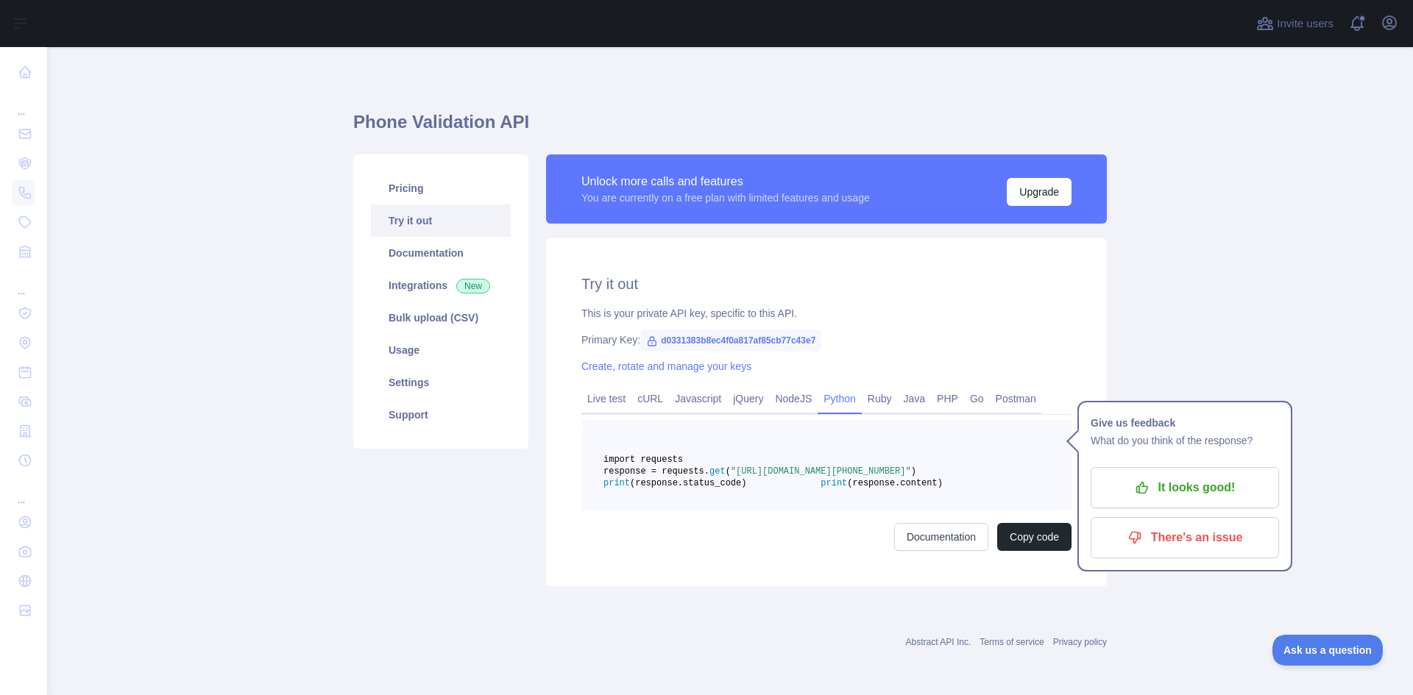
scroll to position [37, 0]
click at [813, 476] on pre "import requests response = requests. get ( "[URL][DOMAIN_NAME][PHONE_NUMBER]" )…" at bounding box center [826, 465] width 490 height 91
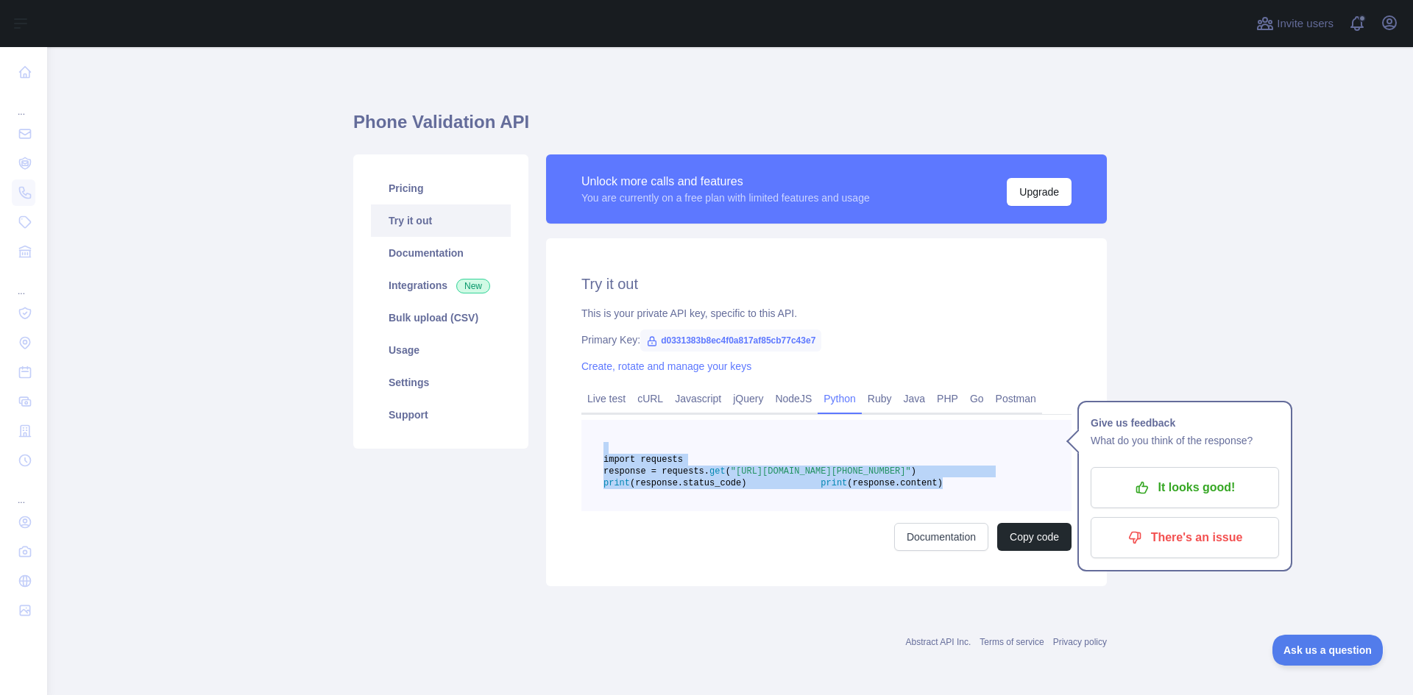
drag, startPoint x: 787, startPoint y: 483, endPoint x: 639, endPoint y: 402, distance: 168.6
click at [639, 420] on pre "import requests response = requests. get ( "[URL][DOMAIN_NAME][PHONE_NUMBER]" )…" at bounding box center [826, 465] width 490 height 91
click at [1005, 530] on button "Copy code" at bounding box center [1034, 537] width 74 height 28
click at [446, 334] on link "Usage" at bounding box center [441, 350] width 140 height 32
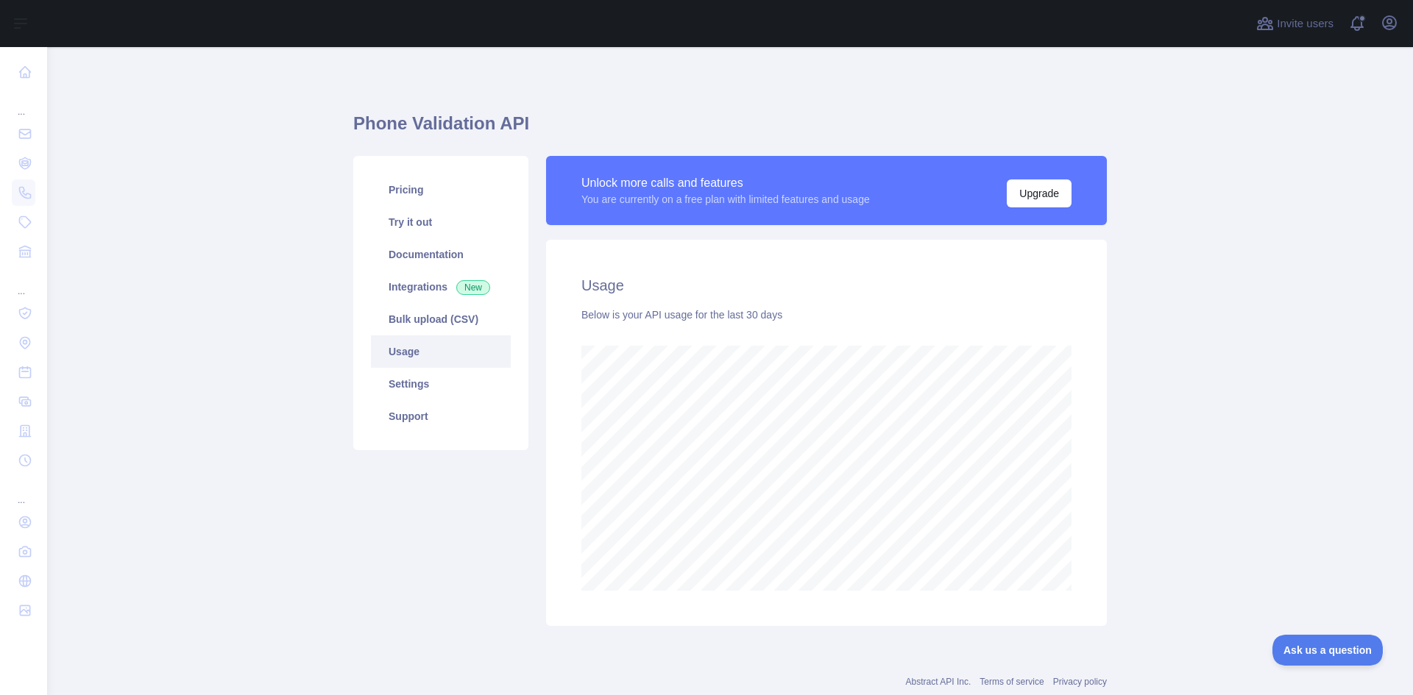
scroll to position [648, 1355]
